Goal: Transaction & Acquisition: Purchase product/service

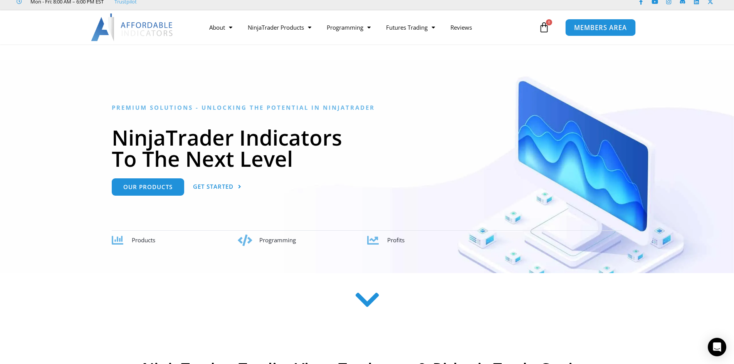
scroll to position [22, 0]
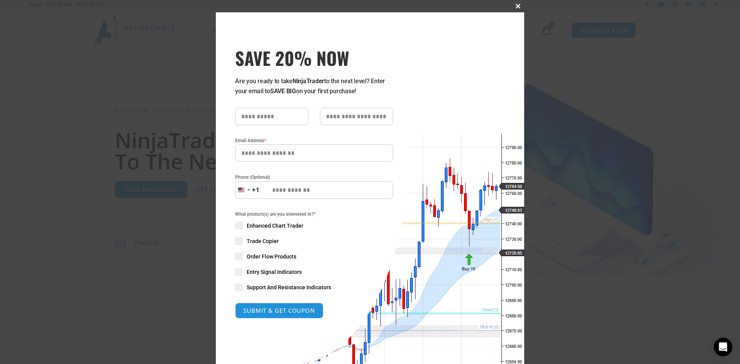
click at [517, 7] on span at bounding box center [518, 6] width 12 height 5
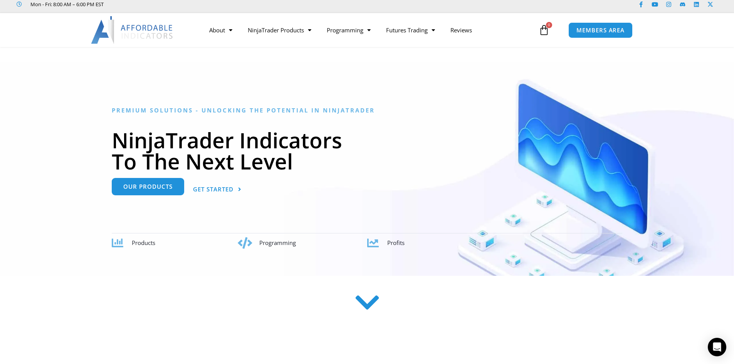
click at [155, 188] on span "Our Products" at bounding box center [147, 187] width 49 height 6
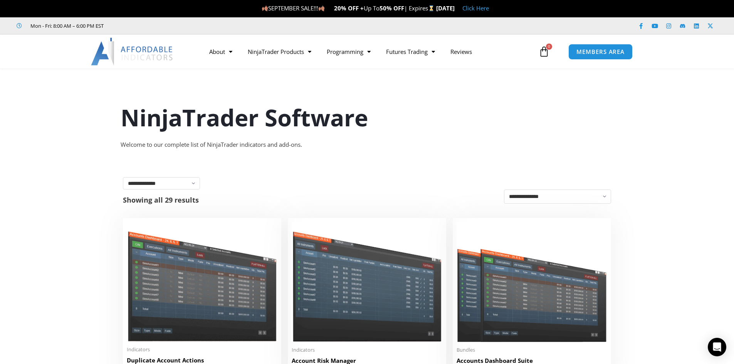
scroll to position [50, 0]
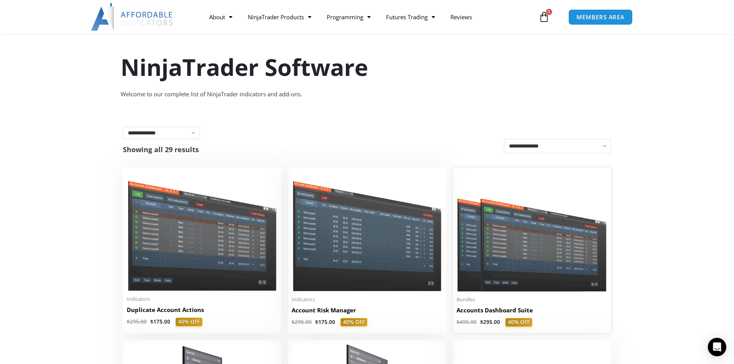
click at [506, 312] on h2 "Accounts Dashboard Suite" at bounding box center [532, 310] width 151 height 8
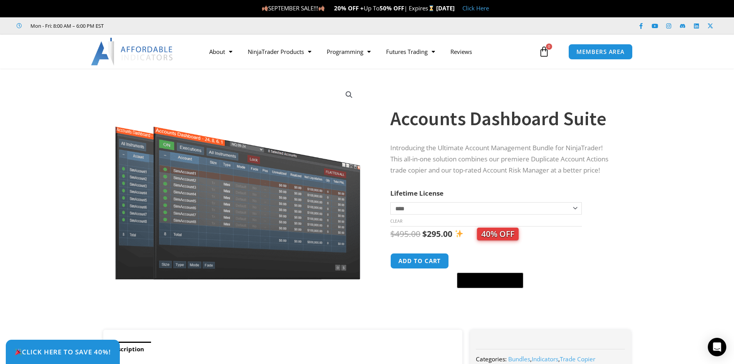
click at [490, 117] on h1 "Accounts Dashboard Suite" at bounding box center [502, 118] width 225 height 27
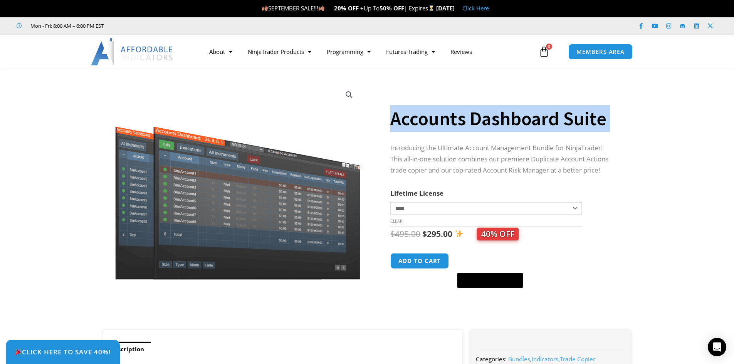
click at [490, 117] on h1 "Accounts Dashboard Suite" at bounding box center [502, 118] width 225 height 27
copy div "Accounts Dashboard Suite"
